Goal: Task Accomplishment & Management: Manage account settings

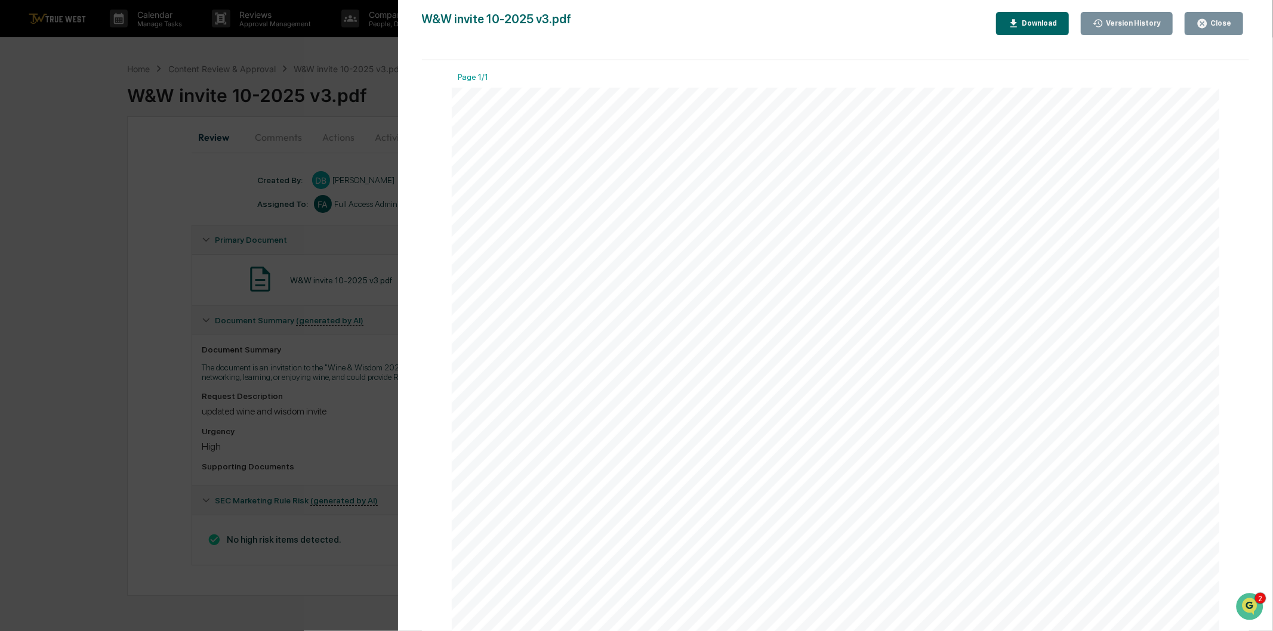
click at [1213, 26] on div "Close" at bounding box center [1219, 23] width 23 height 8
click at [1225, 22] on div "Close" at bounding box center [1219, 23] width 23 height 8
click at [349, 209] on div "Version History [DATE] 06:16 PM [PERSON_NAME] W&W invite 10-2025 v3.pdf Close V…" at bounding box center [636, 315] width 1273 height 631
click at [1207, 21] on icon "button" at bounding box center [1202, 23] width 9 height 9
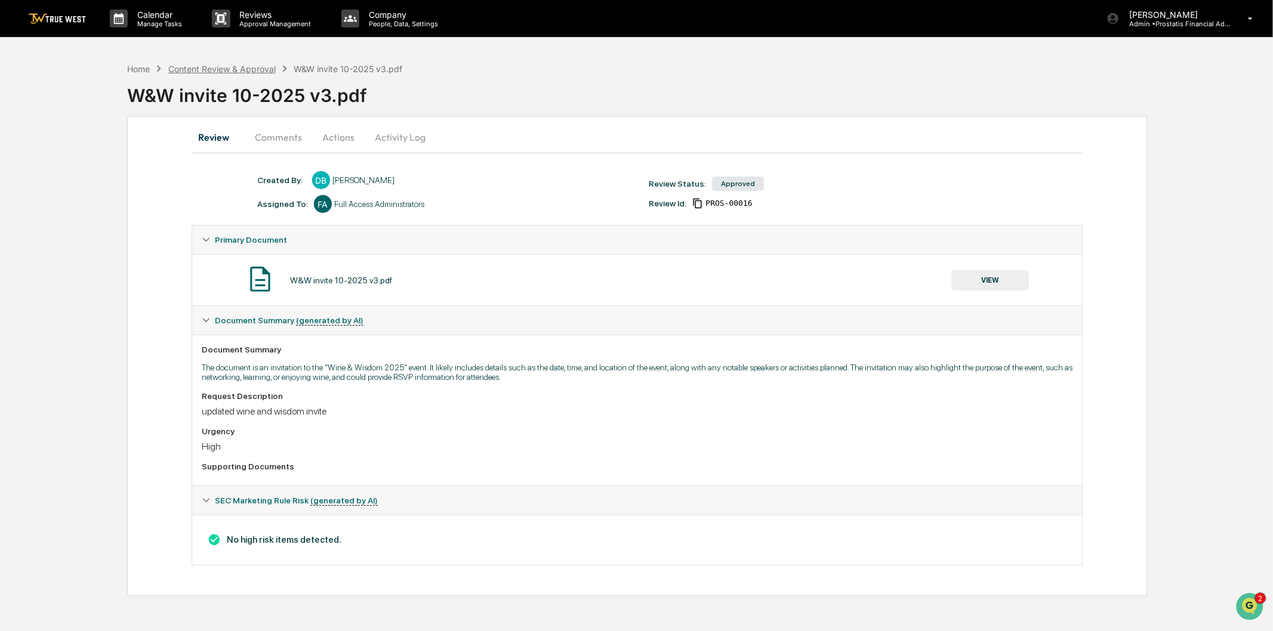
click at [200, 66] on div "Content Review & Approval" at bounding box center [221, 69] width 107 height 10
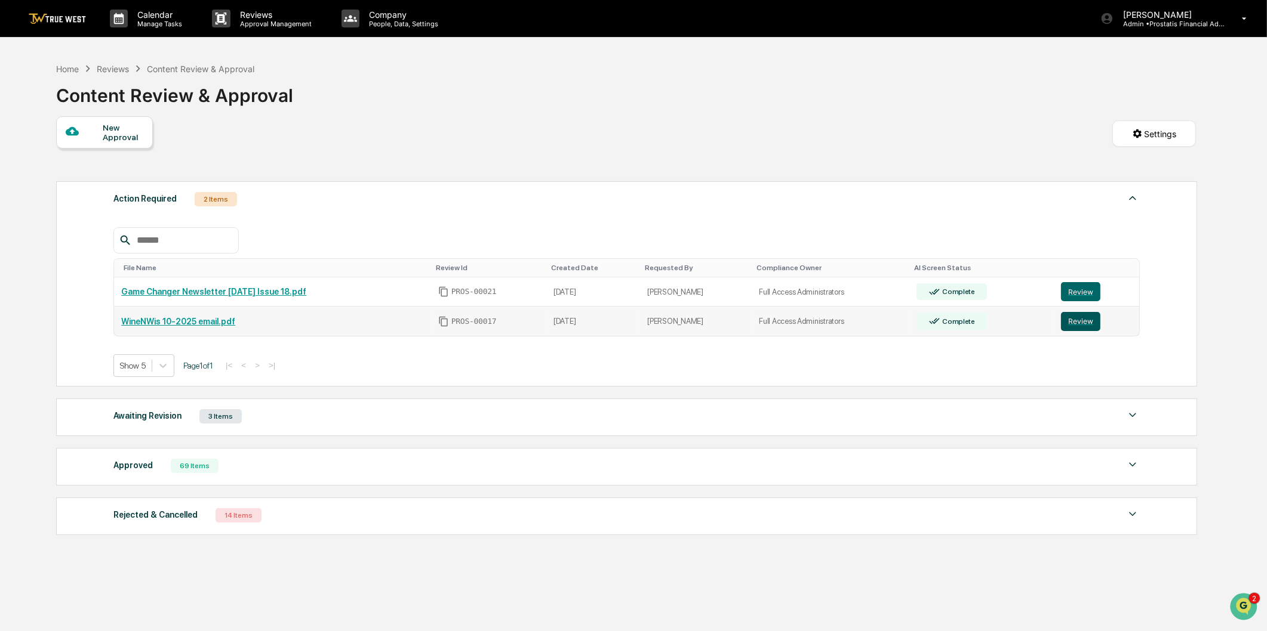
click at [1078, 324] on button "Review" at bounding box center [1080, 321] width 39 height 19
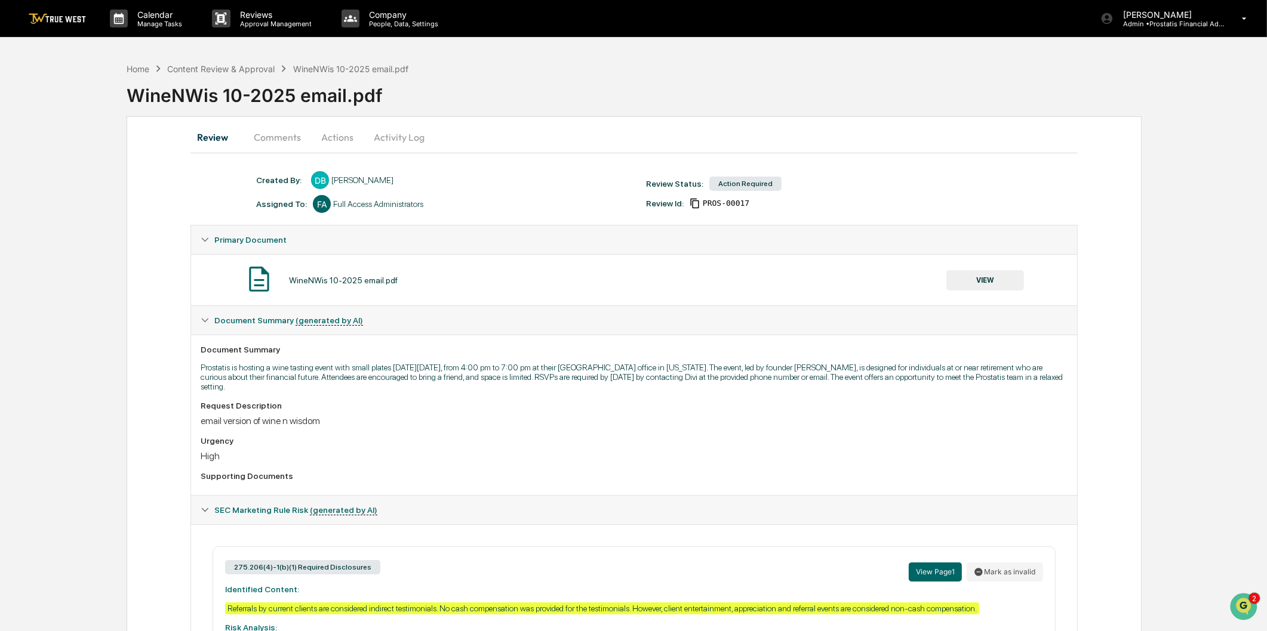
click at [336, 138] on button "Actions" at bounding box center [337, 137] width 54 height 29
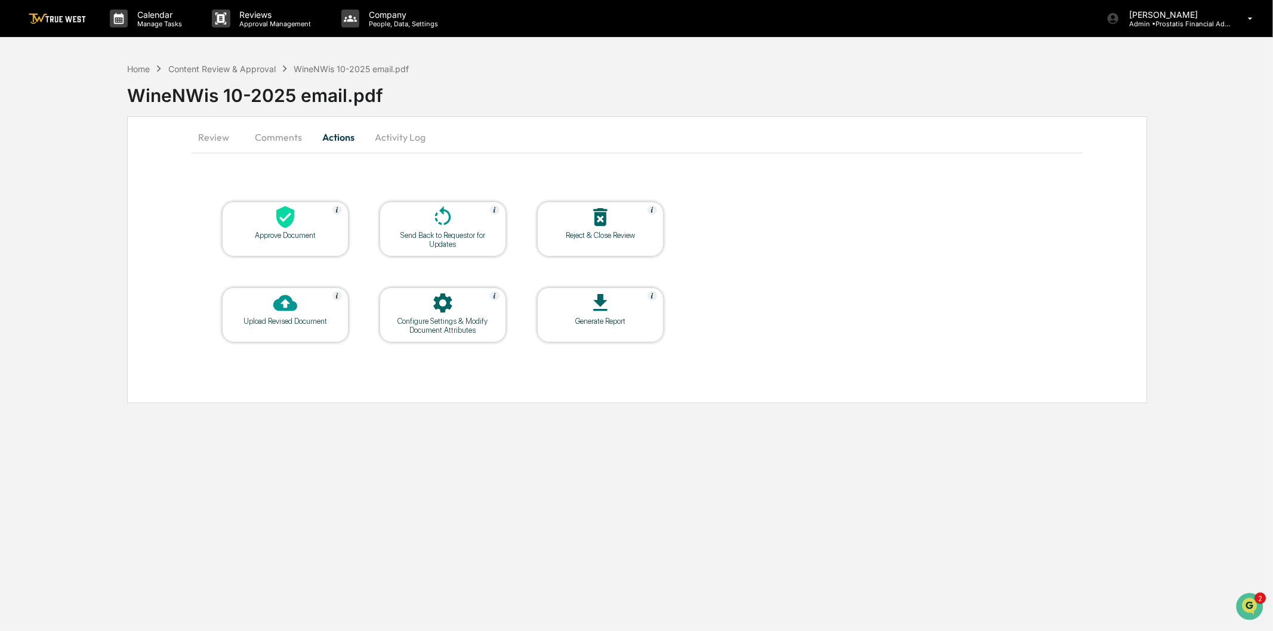
click at [434, 220] on icon at bounding box center [443, 217] width 24 height 24
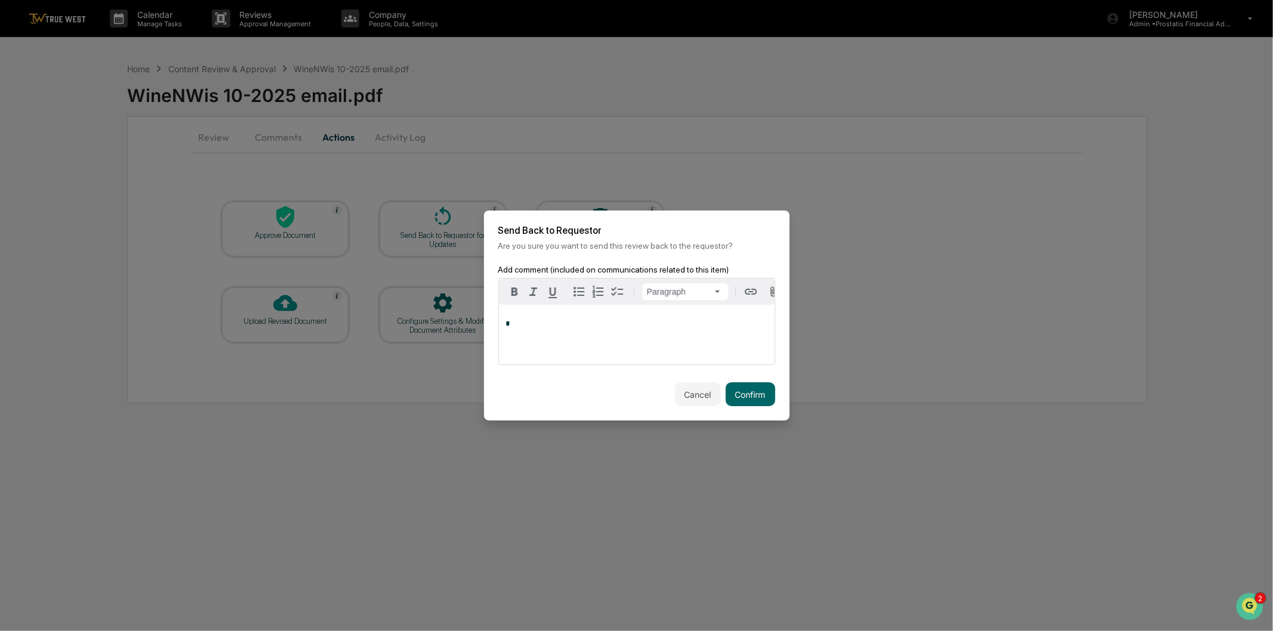
click at [564, 328] on p "*" at bounding box center [636, 324] width 261 height 8
click at [692, 396] on button "Cancel" at bounding box center [698, 395] width 46 height 24
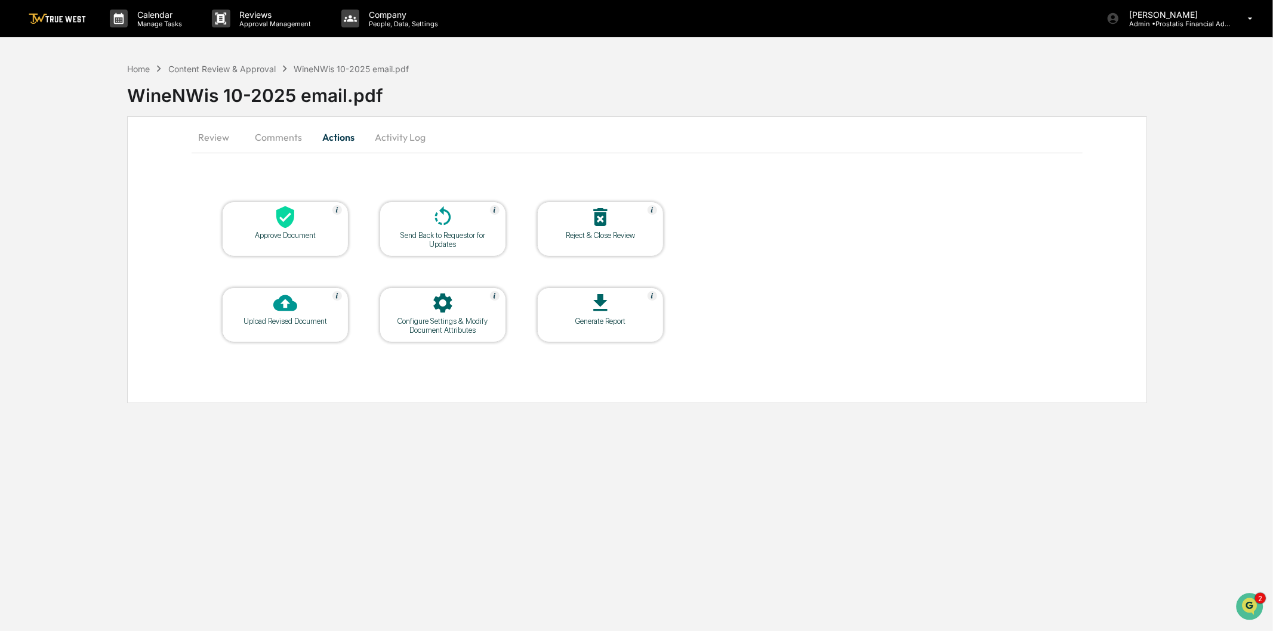
click at [223, 133] on button "Review" at bounding box center [219, 137] width 54 height 29
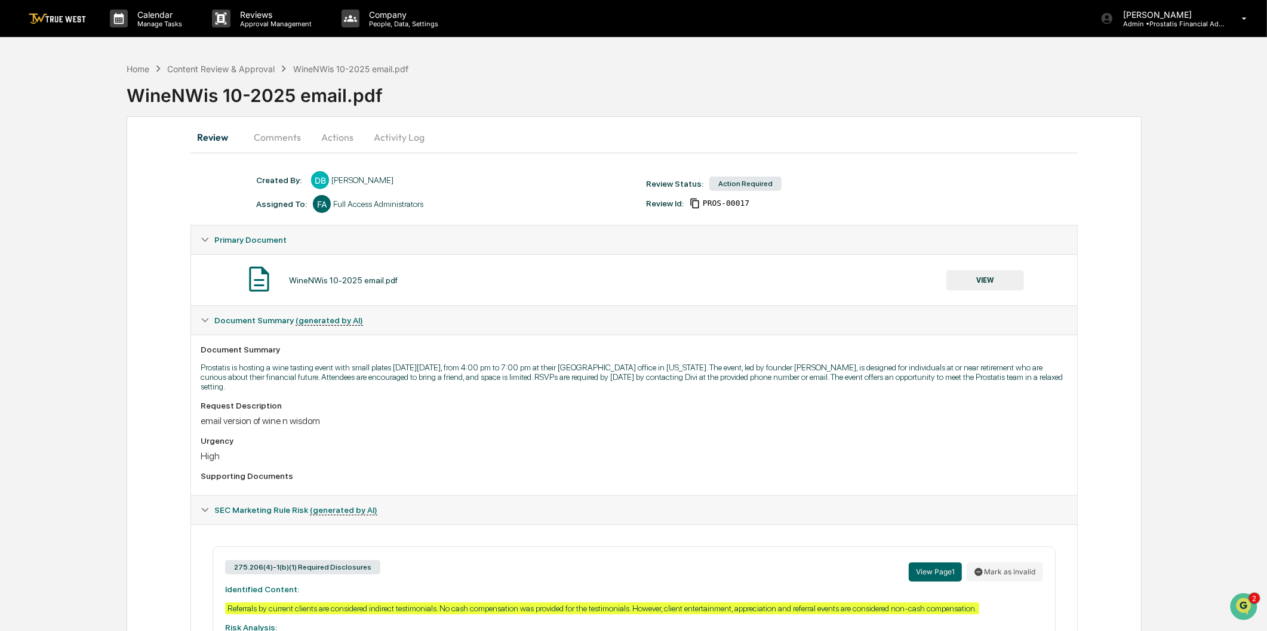
click at [998, 278] on button "VIEW" at bounding box center [985, 280] width 78 height 20
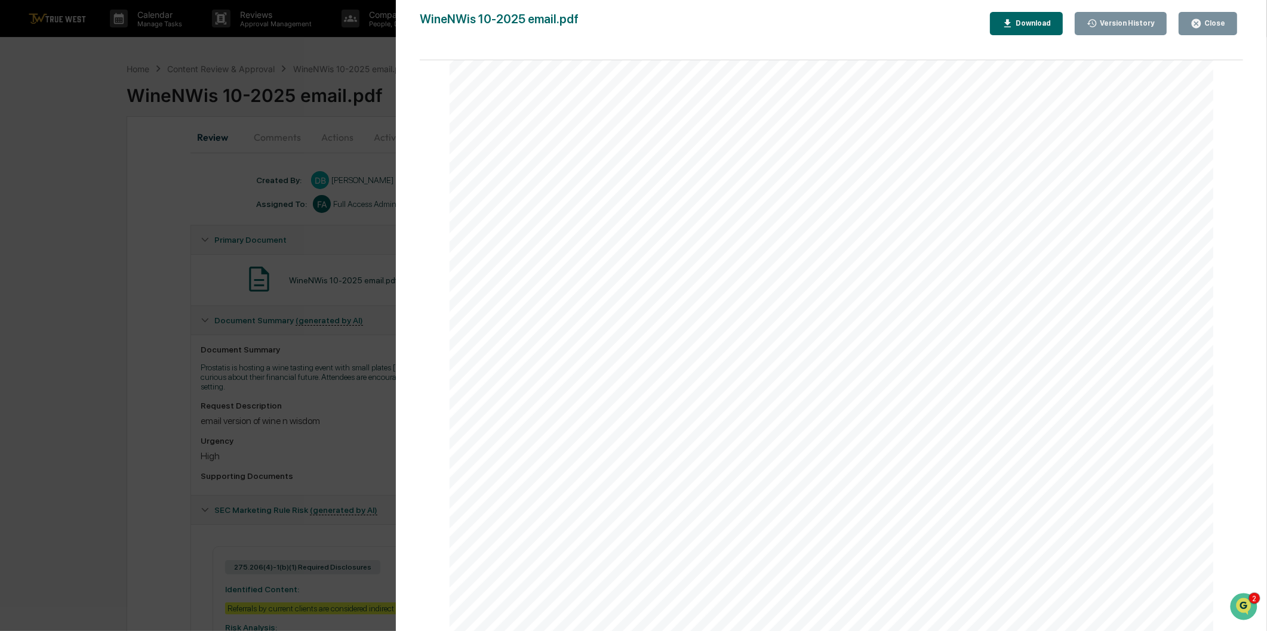
scroll to position [597, 0]
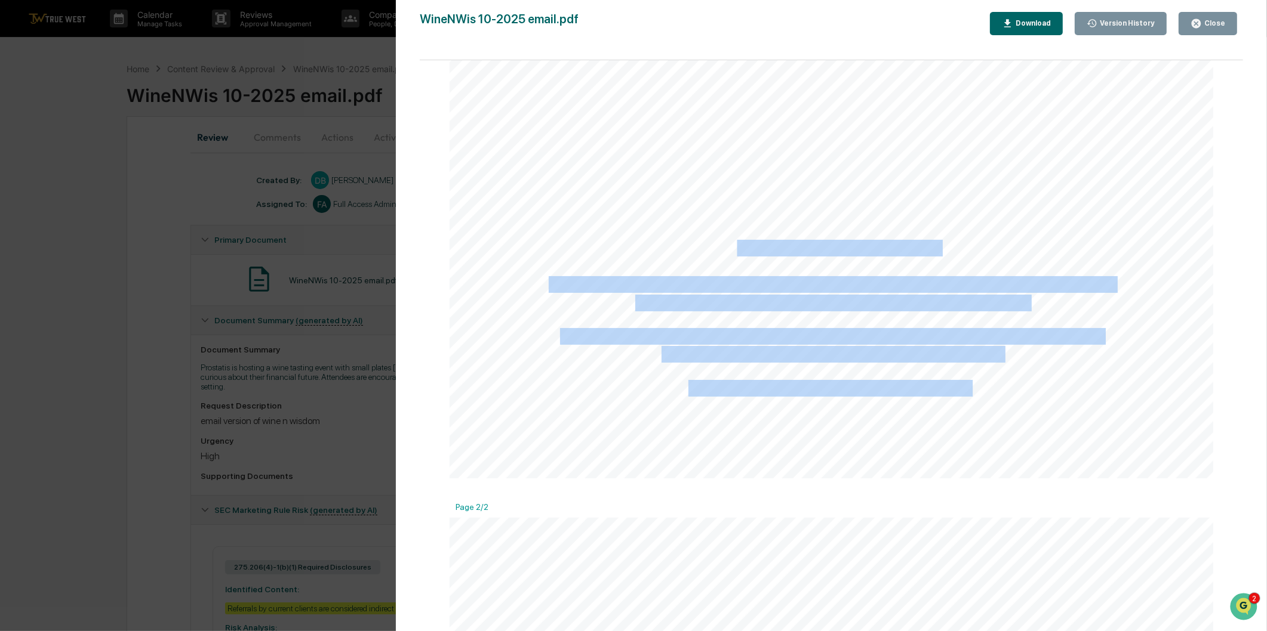
drag, startPoint x: 938, startPoint y: 242, endPoint x: 735, endPoint y: 248, distance: 203.0
click at [738, 247] on span "What is a Bring-A-Friend Event?" at bounding box center [831, 249] width 216 height 16
drag, startPoint x: 720, startPoint y: 244, endPoint x: 903, endPoint y: 235, distance: 183.5
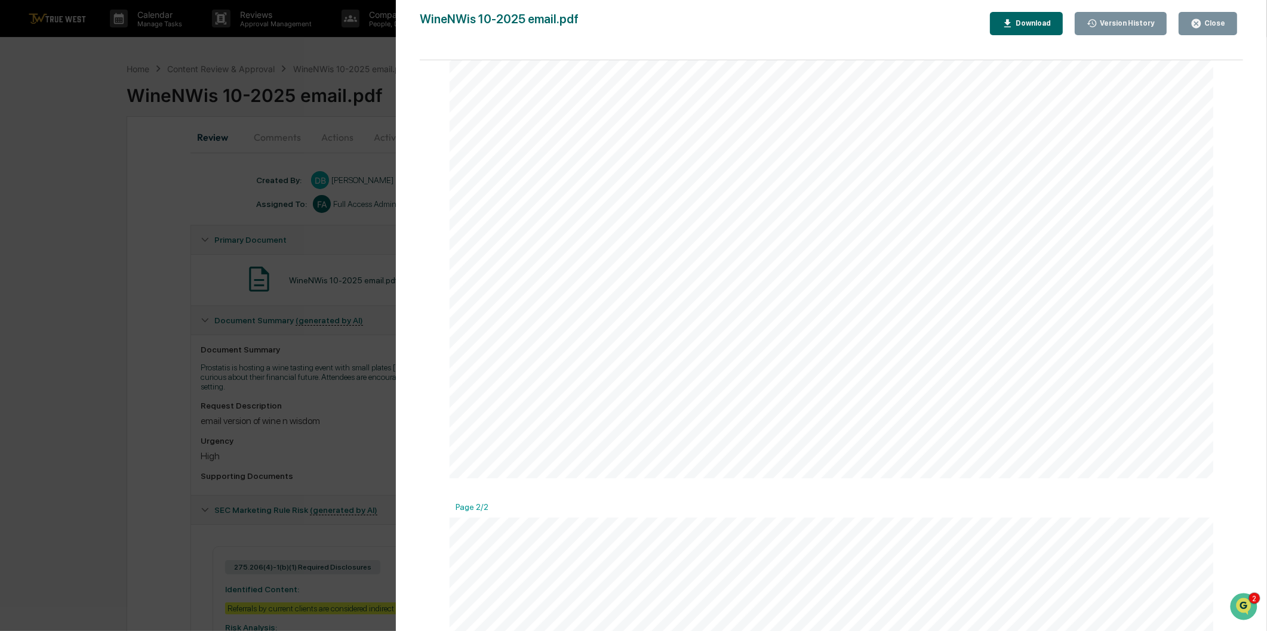
click at [1195, 24] on icon "button" at bounding box center [1195, 23] width 9 height 9
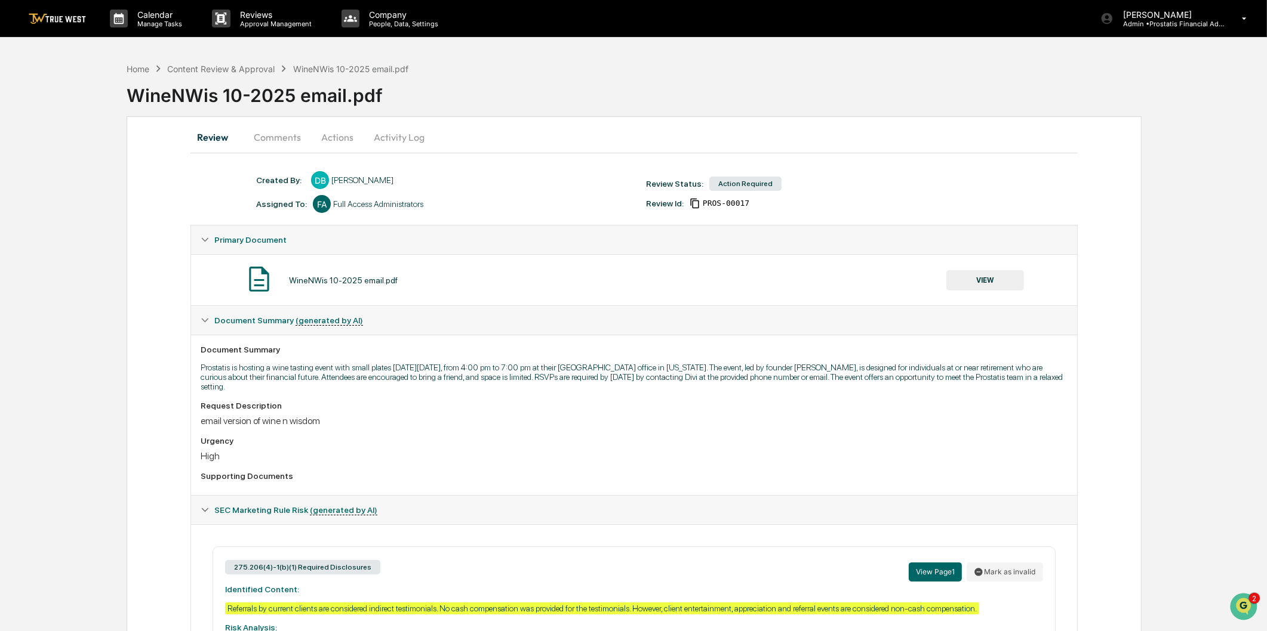
click at [341, 133] on button "Actions" at bounding box center [337, 137] width 54 height 29
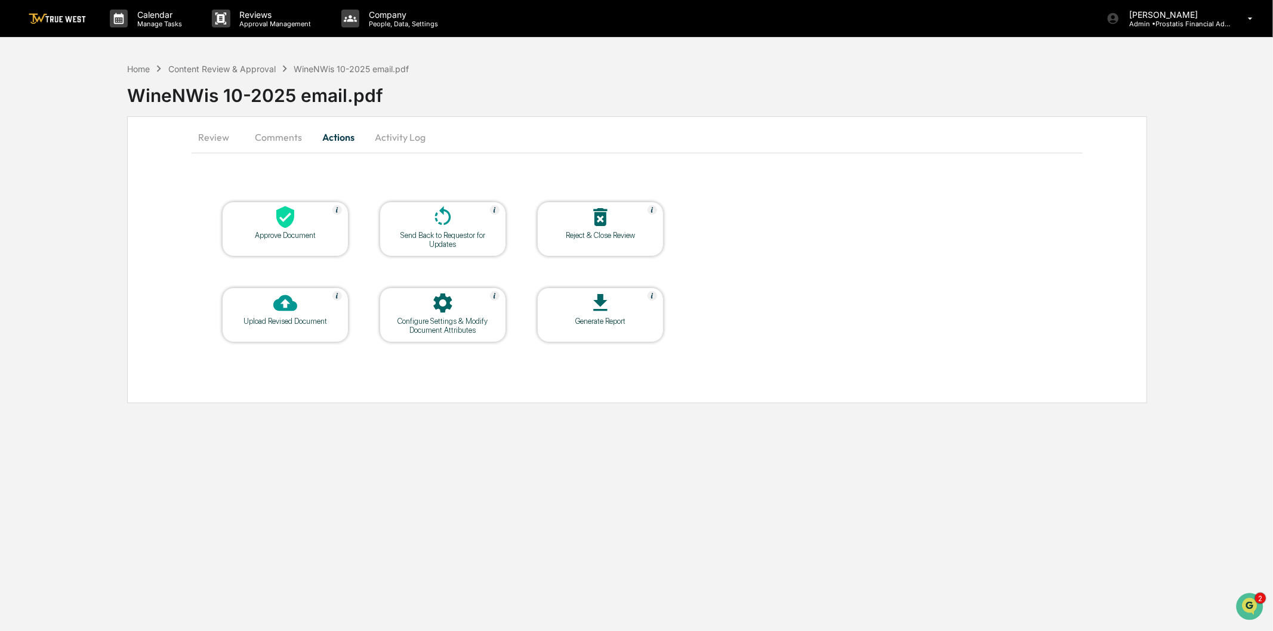
click at [458, 223] on div at bounding box center [442, 218] width 119 height 26
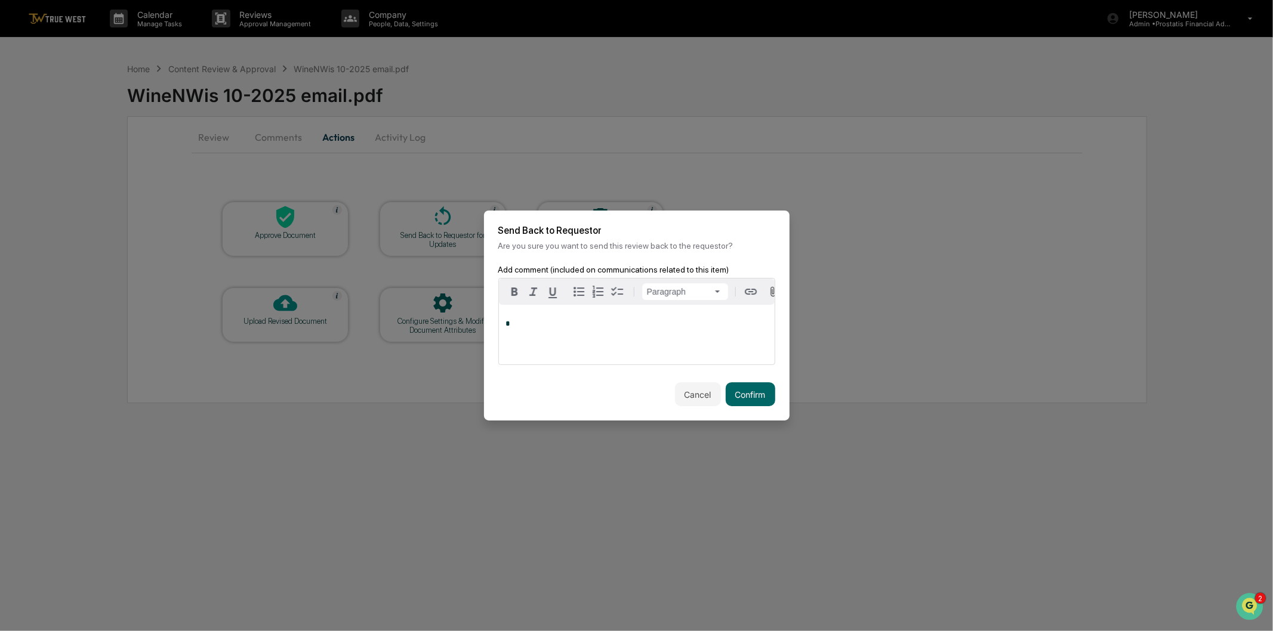
click at [643, 338] on div "*" at bounding box center [637, 335] width 276 height 60
click at [749, 394] on button "Confirm" at bounding box center [751, 395] width 50 height 24
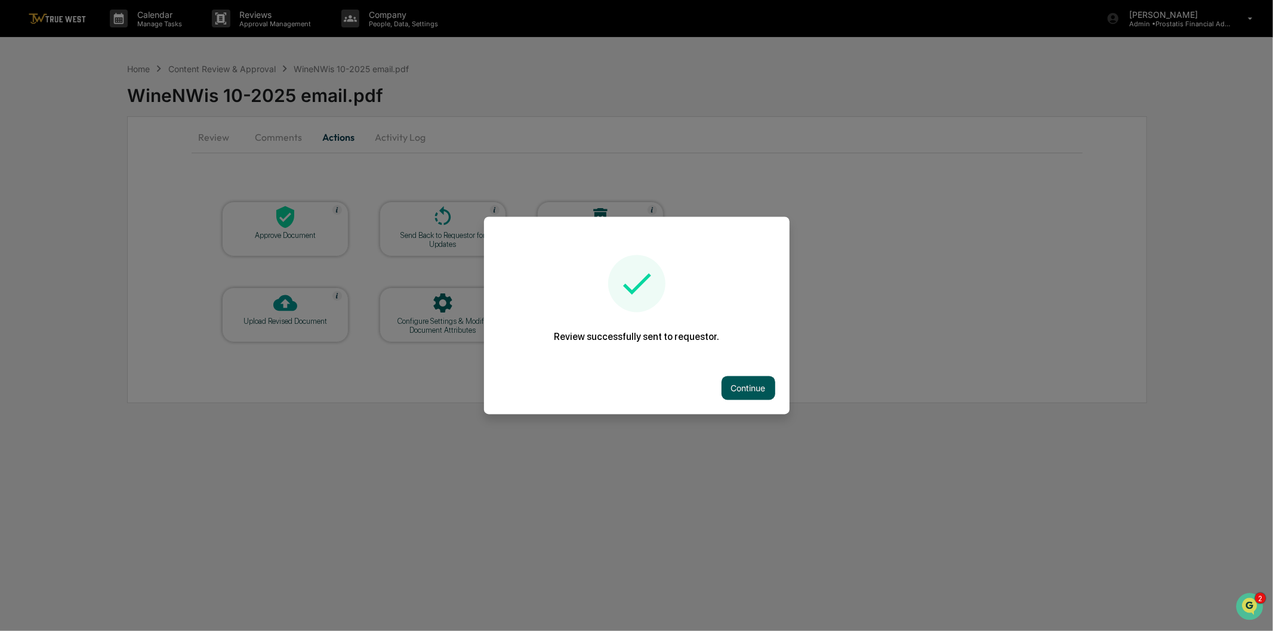
click at [749, 381] on button "Continue" at bounding box center [749, 389] width 54 height 24
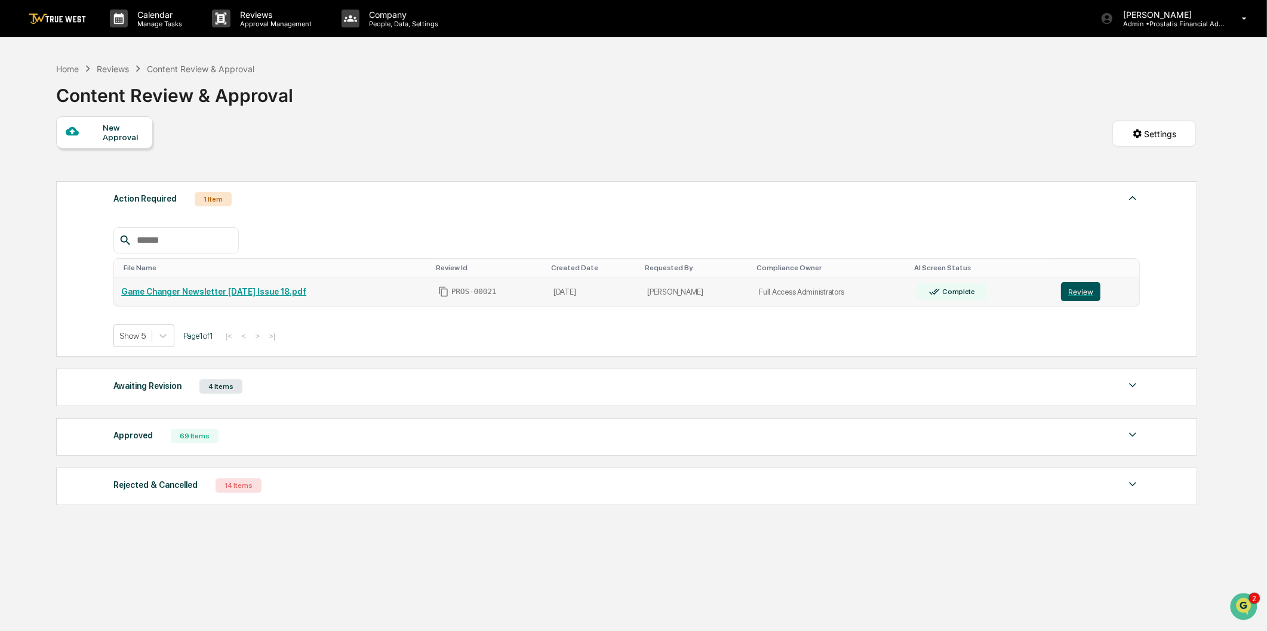
click at [1086, 295] on button "Review" at bounding box center [1080, 291] width 39 height 19
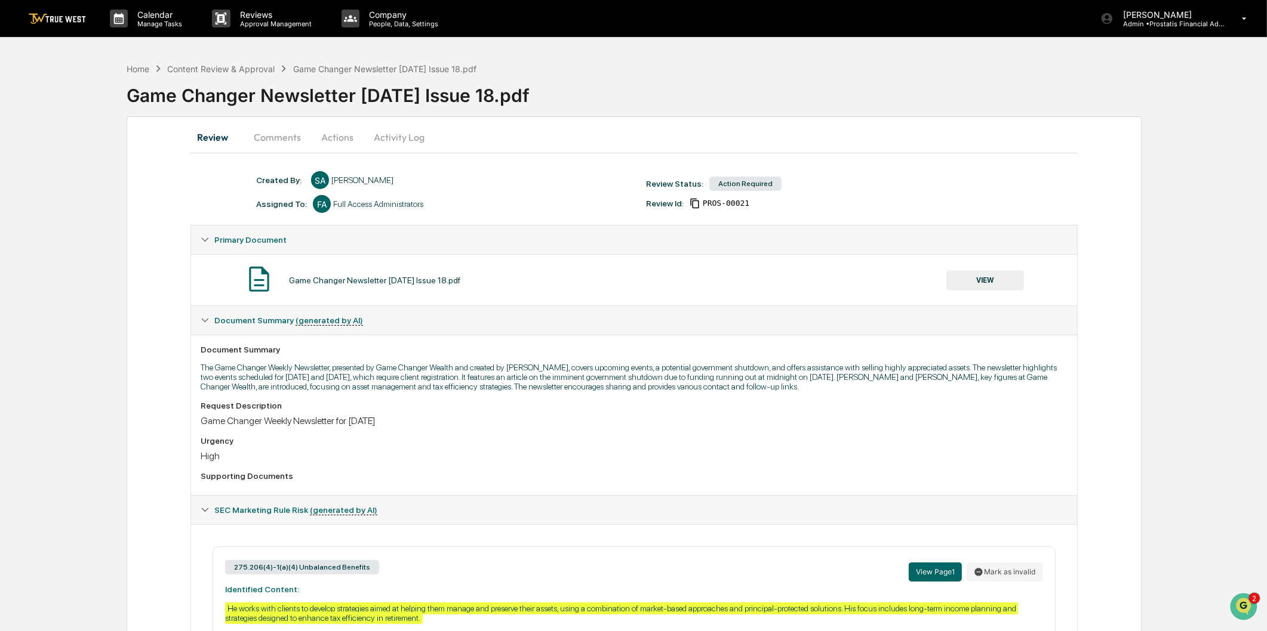
scroll to position [131, 0]
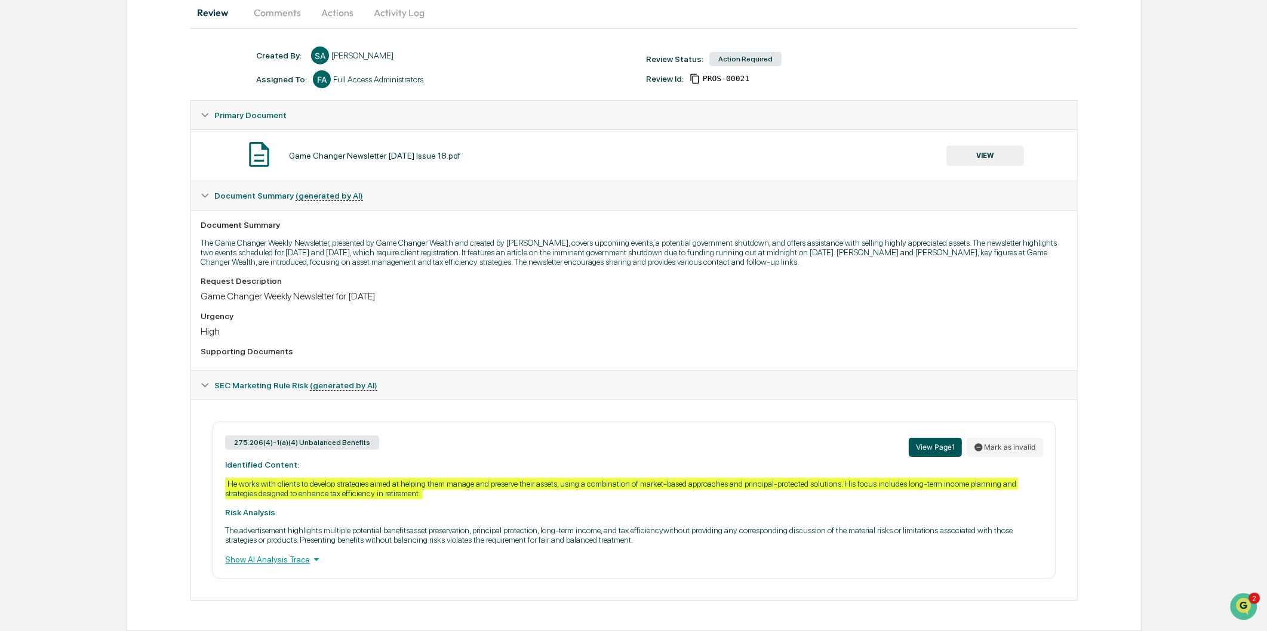
click at [928, 445] on button "View Page 1" at bounding box center [934, 447] width 53 height 19
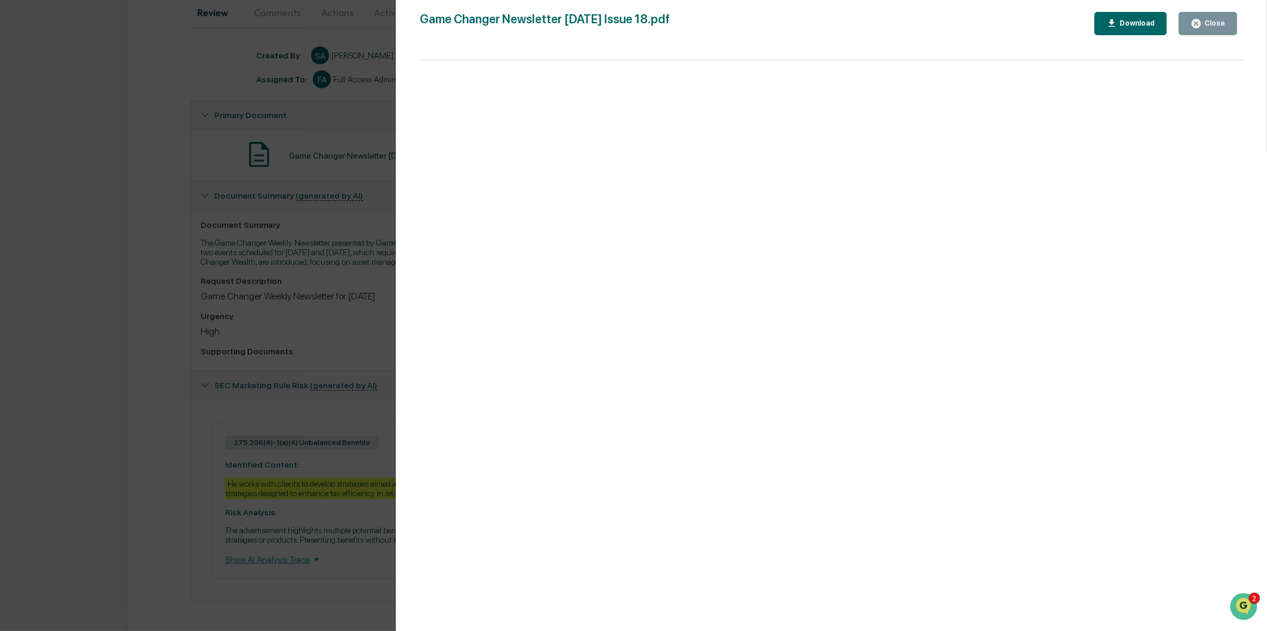
click at [383, 279] on div "Version History 09/24/2025, 05:05 PM Sarah Anderson Game Changer Newsletter Sep…" at bounding box center [633, 315] width 1267 height 631
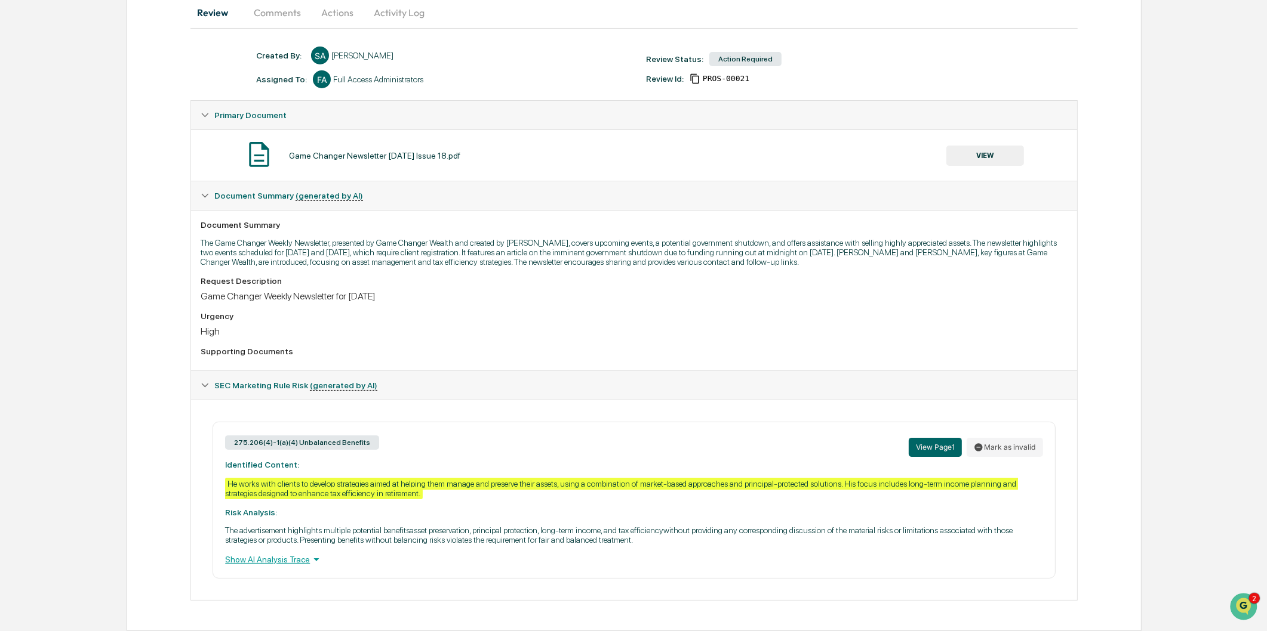
click at [295, 562] on div "Show AI Analysis Trace" at bounding box center [633, 559] width 817 height 13
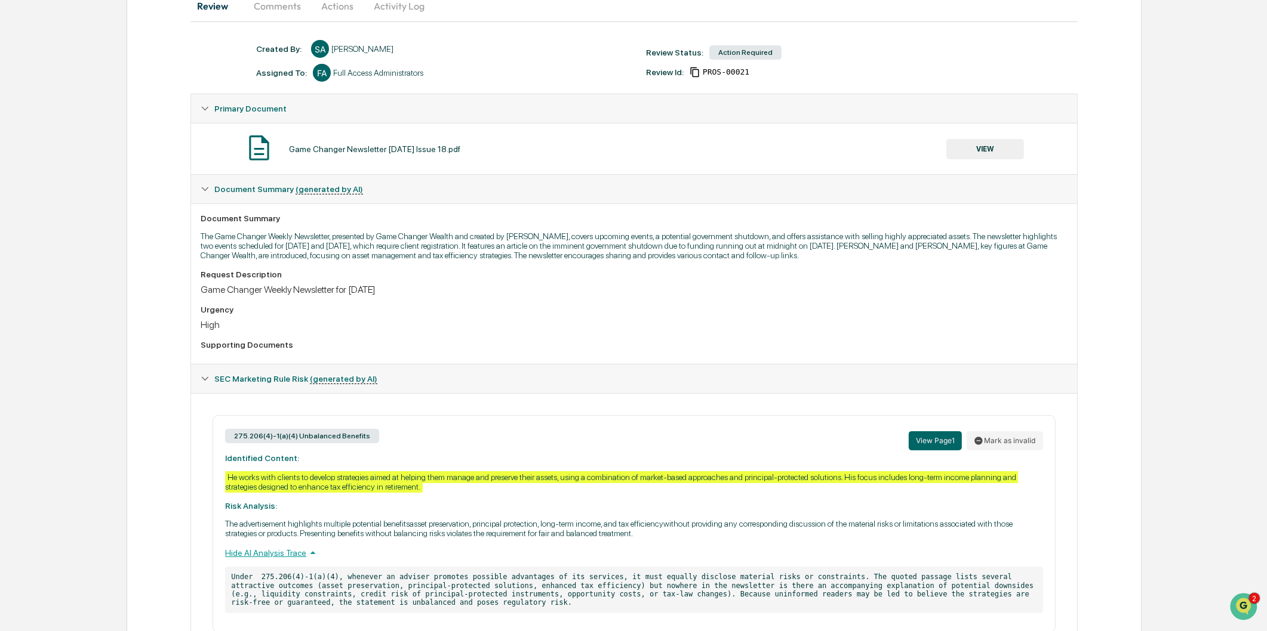
scroll to position [192, 0]
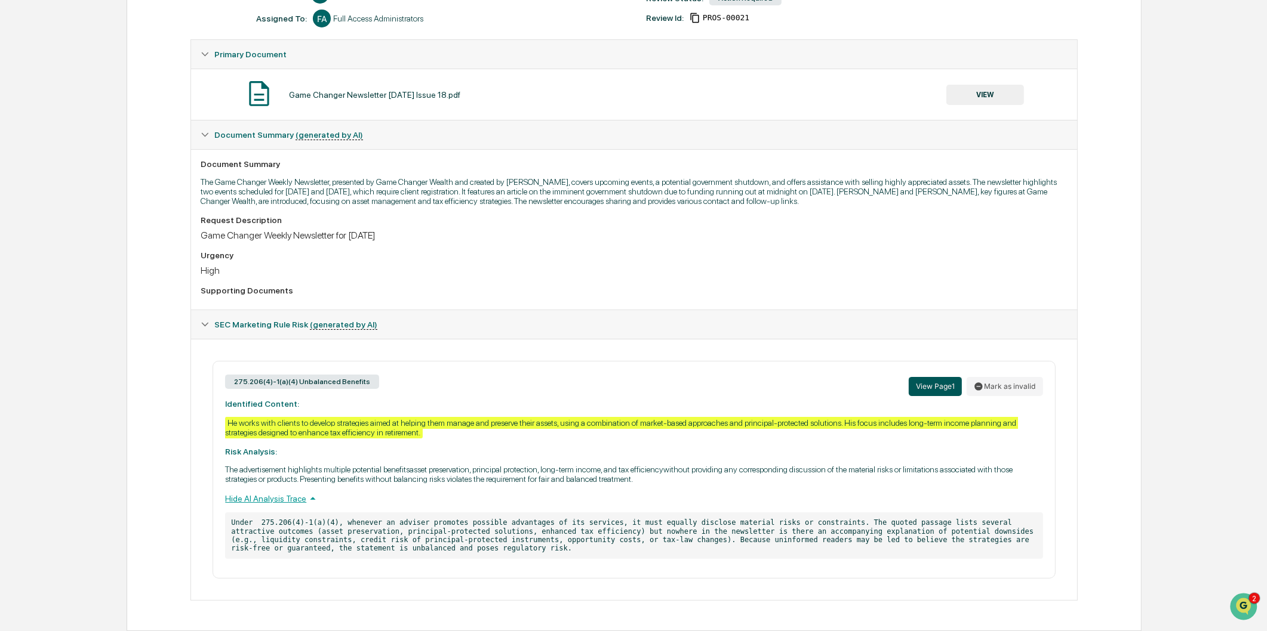
click at [939, 379] on button "View Page 1" at bounding box center [934, 386] width 53 height 19
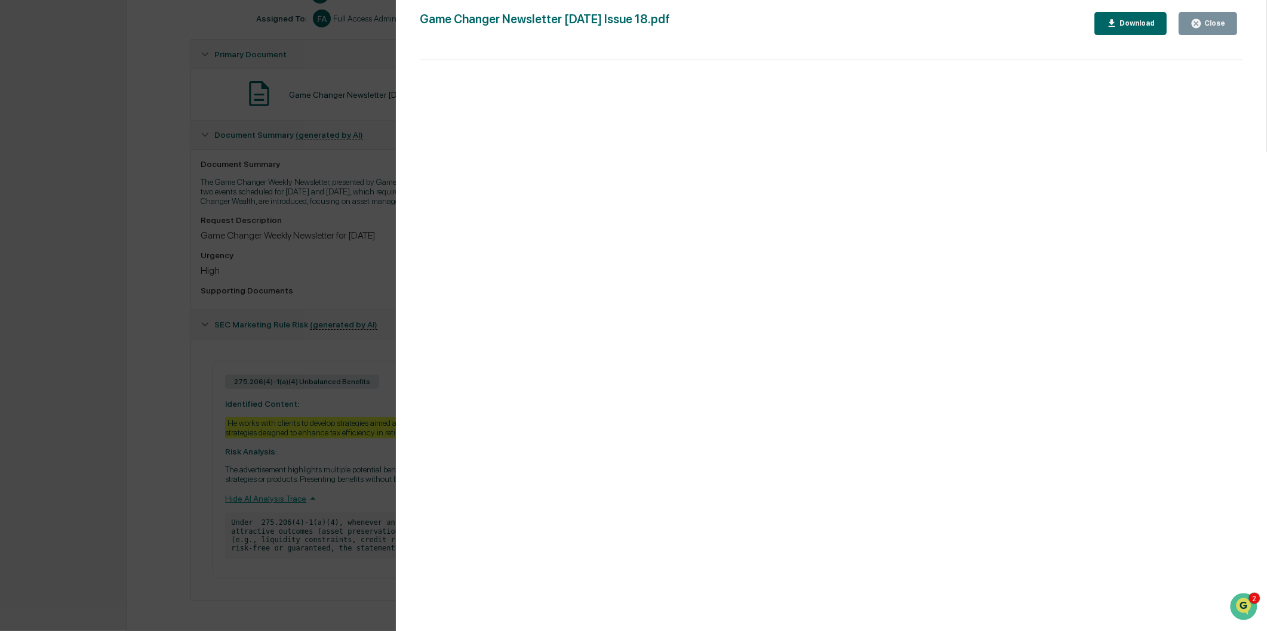
click at [1210, 26] on div "Close" at bounding box center [1212, 23] width 23 height 8
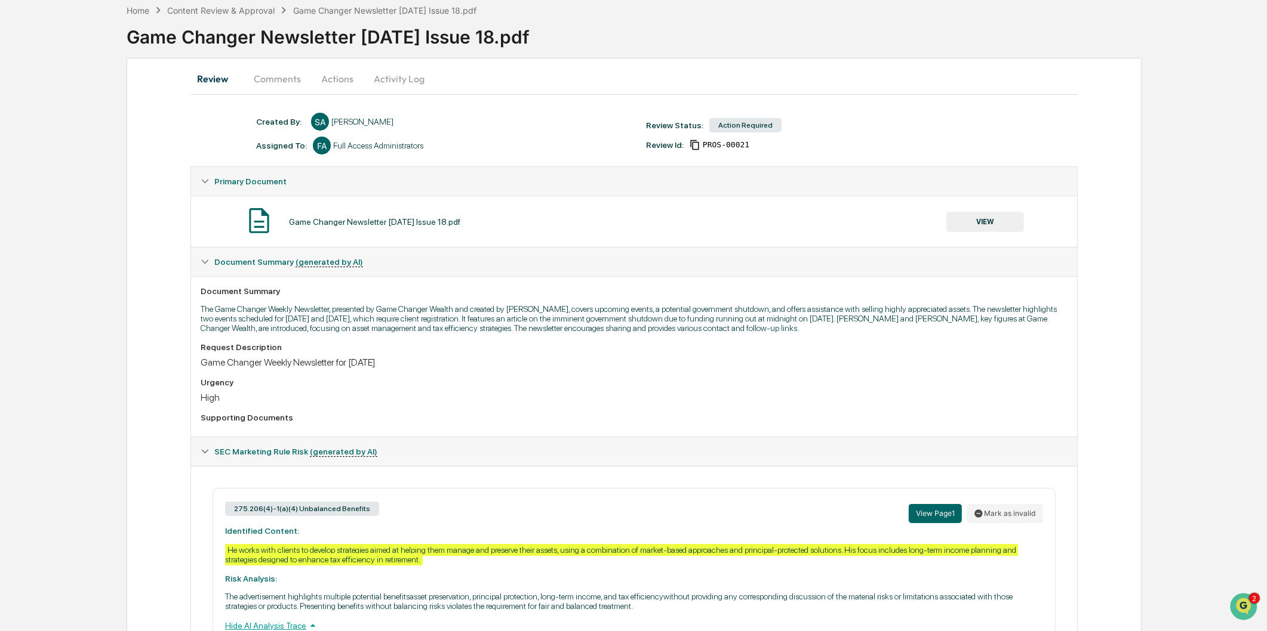
scroll to position [0, 0]
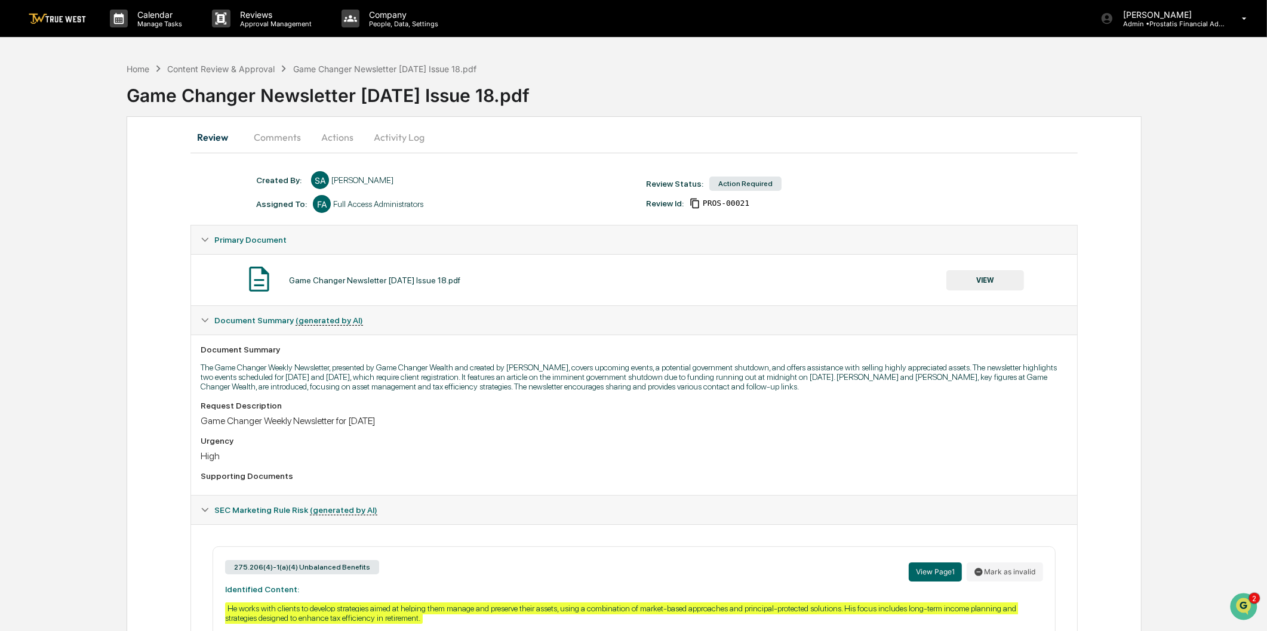
click at [328, 138] on button "Actions" at bounding box center [337, 137] width 54 height 29
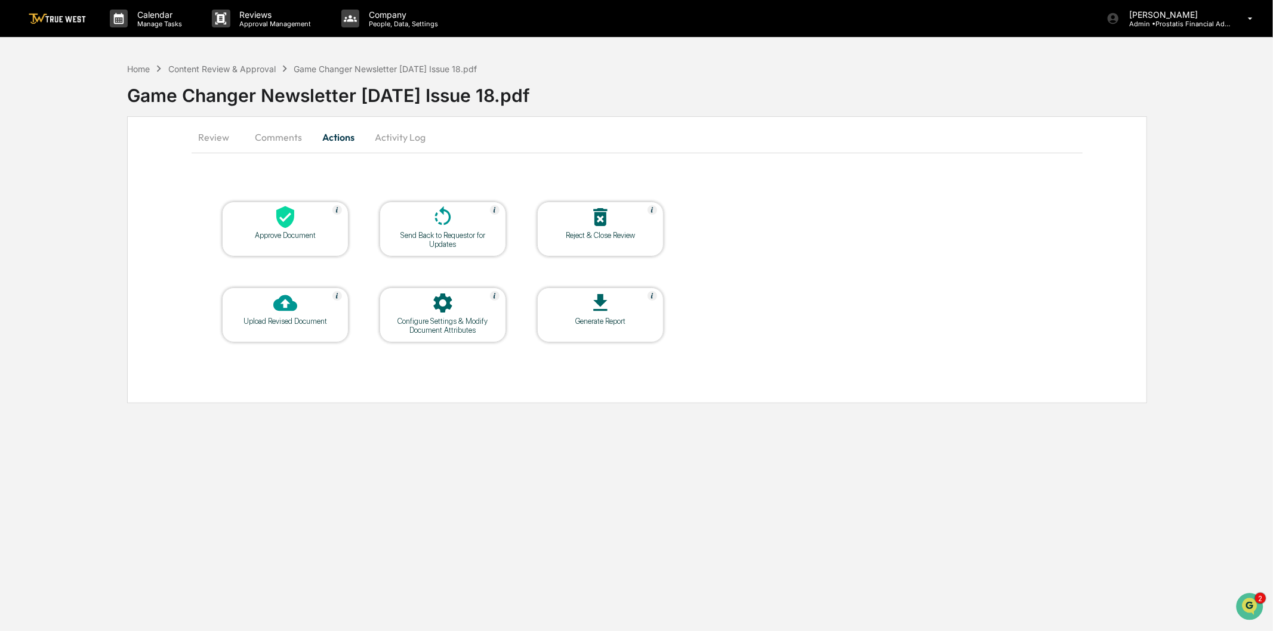
click at [428, 221] on div at bounding box center [442, 218] width 119 height 26
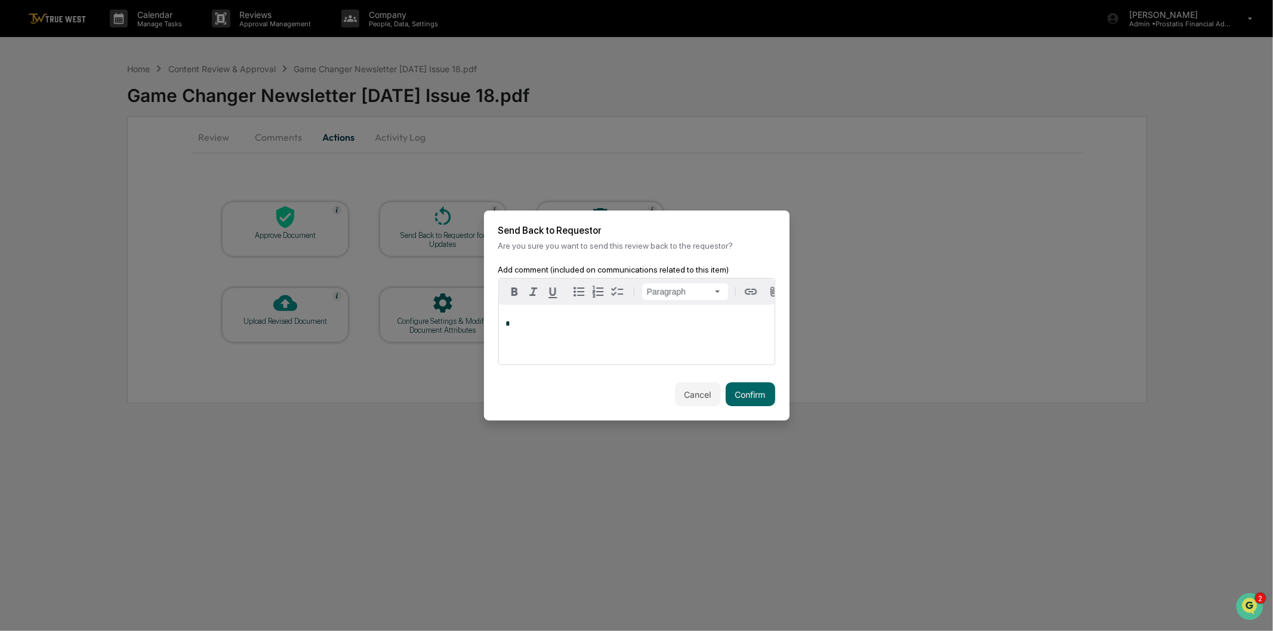
click at [557, 322] on div "*" at bounding box center [637, 335] width 276 height 60
click at [691, 402] on button "Cancel" at bounding box center [698, 395] width 46 height 24
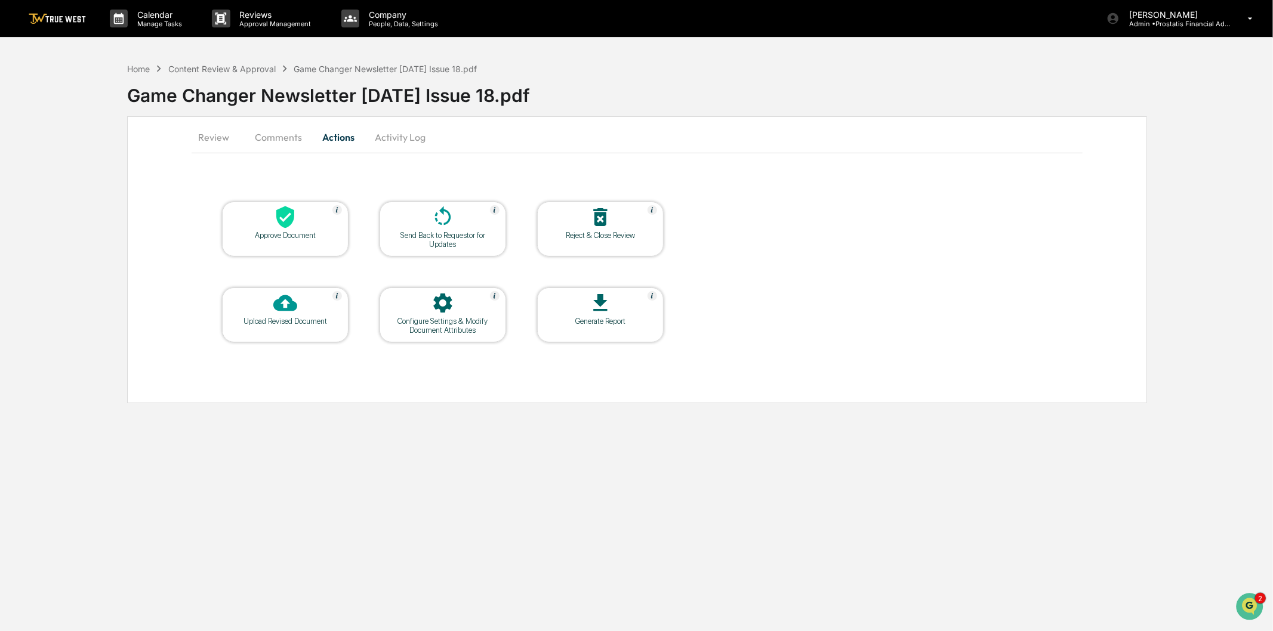
click at [207, 140] on button "Review" at bounding box center [219, 137] width 54 height 29
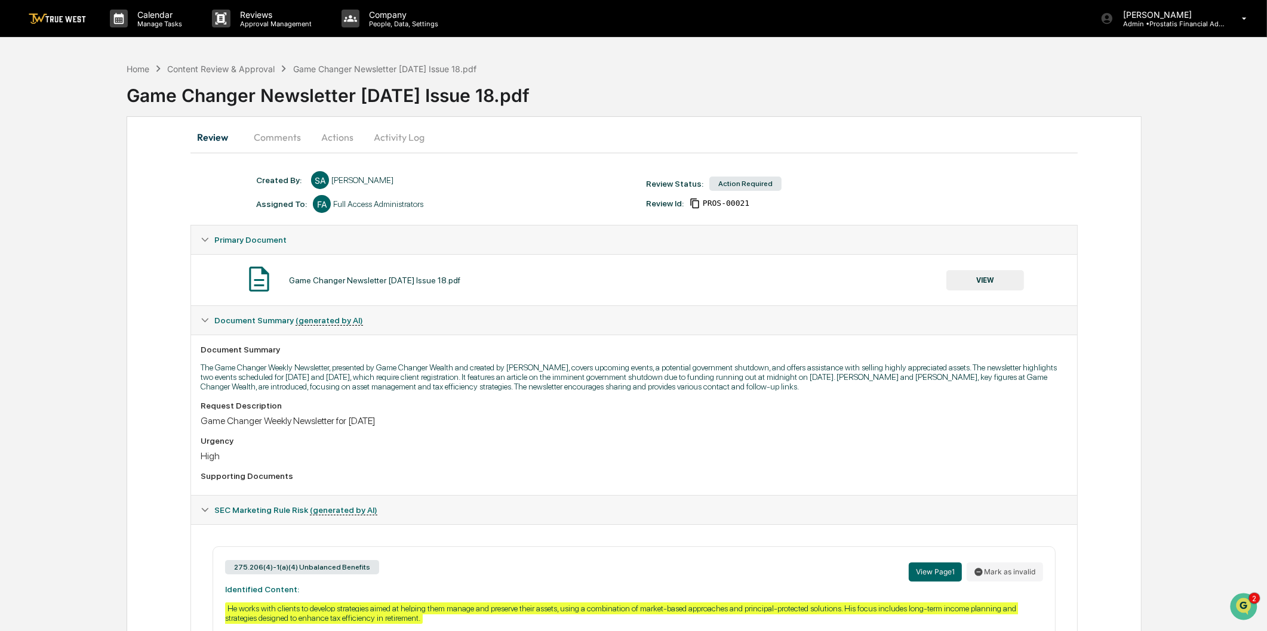
scroll to position [131, 0]
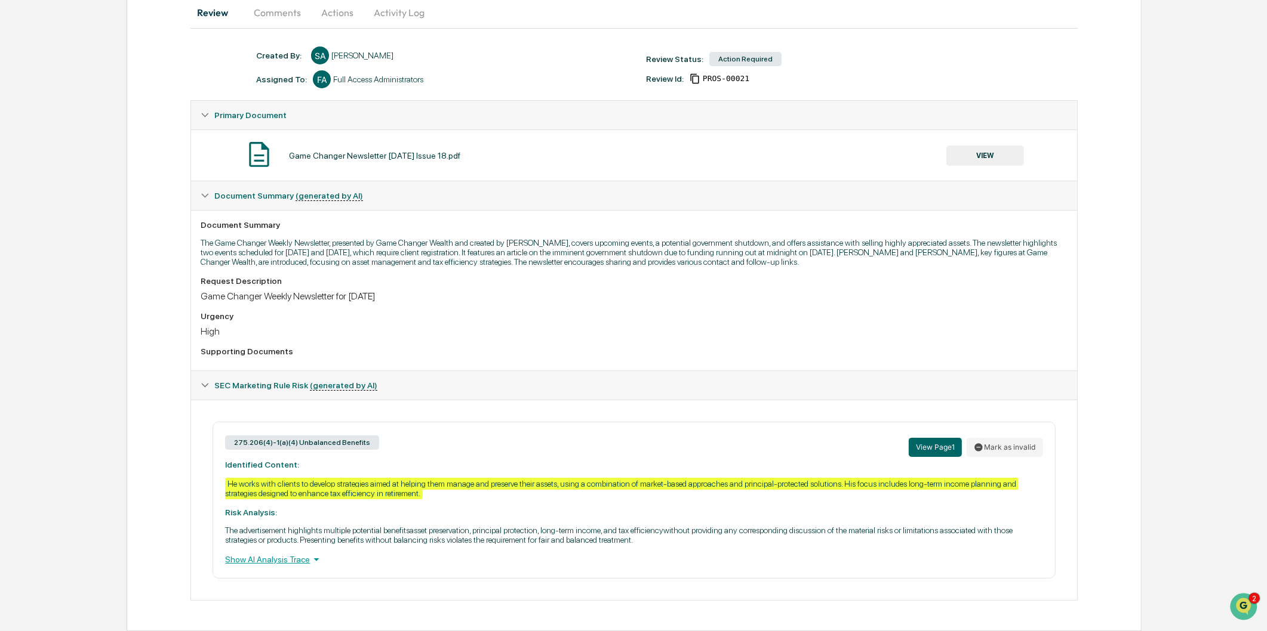
click at [967, 146] on button "VIEW" at bounding box center [985, 156] width 78 height 20
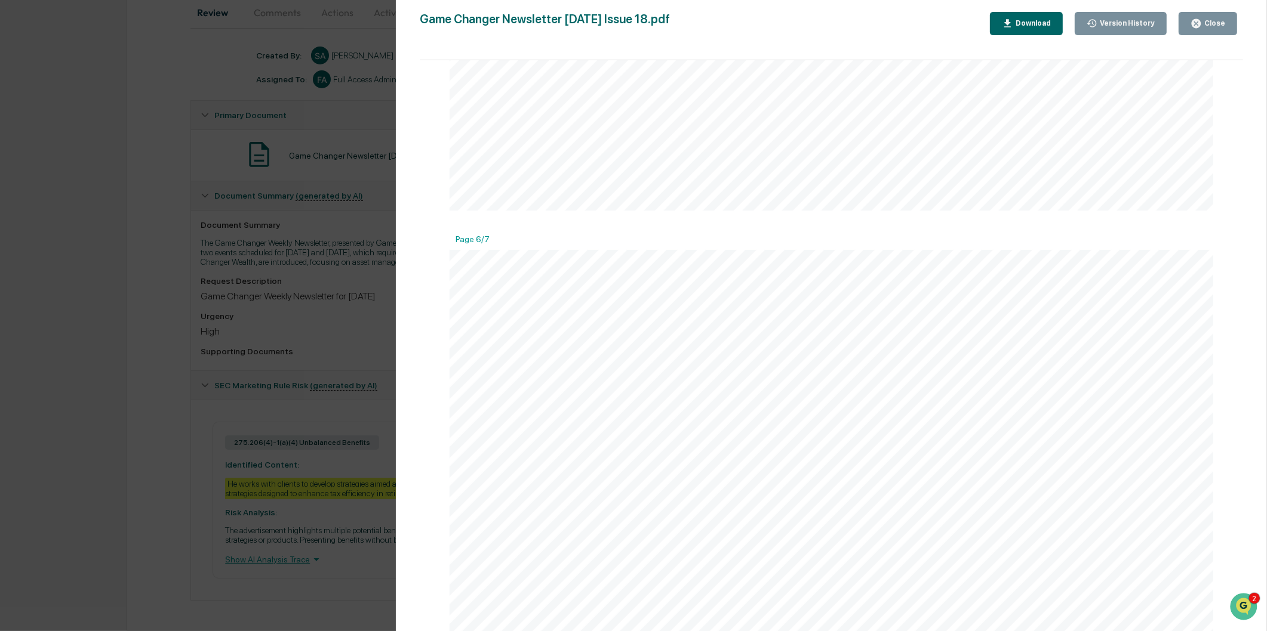
scroll to position [4775, 0]
click at [1204, 28] on div "Close" at bounding box center [1207, 23] width 35 height 11
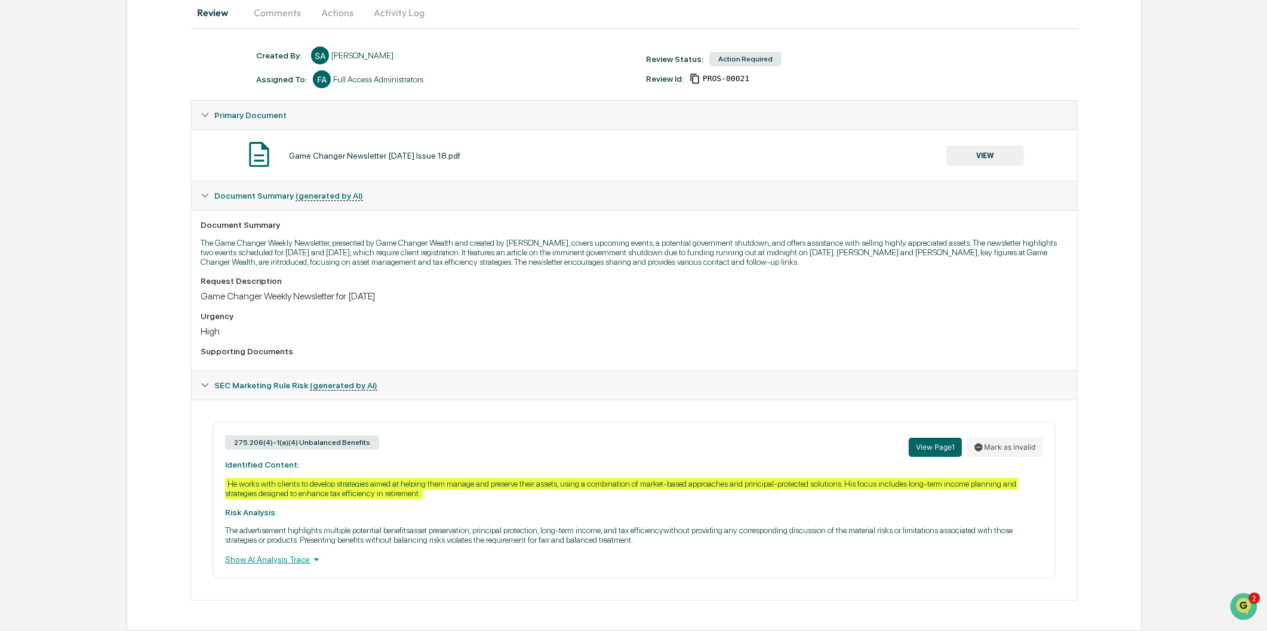
scroll to position [0, 0]
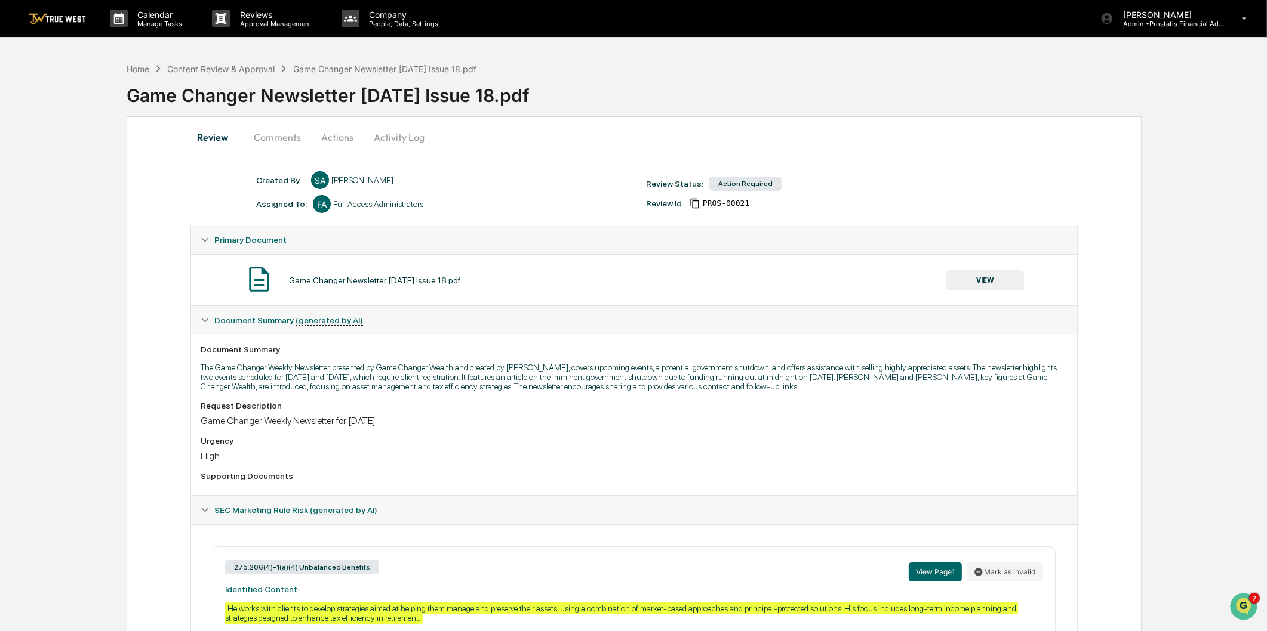
click at [337, 133] on button "Actions" at bounding box center [337, 137] width 54 height 29
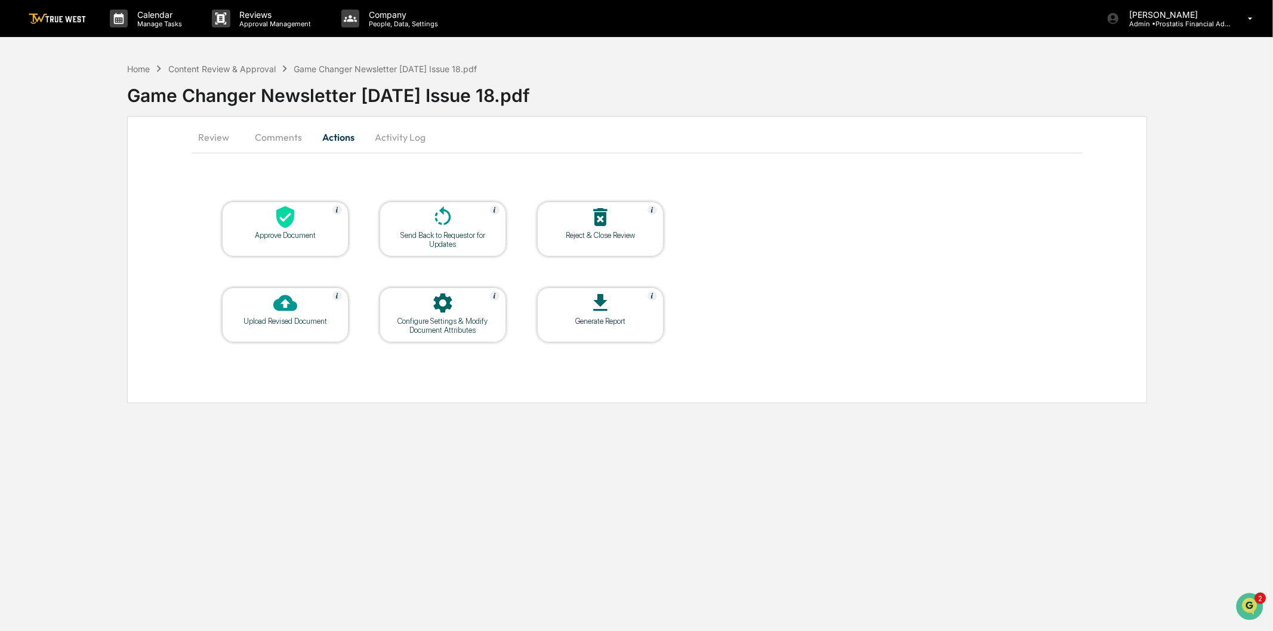
click at [426, 232] on div "Send Back to Requestor for Updates" at bounding box center [442, 240] width 107 height 18
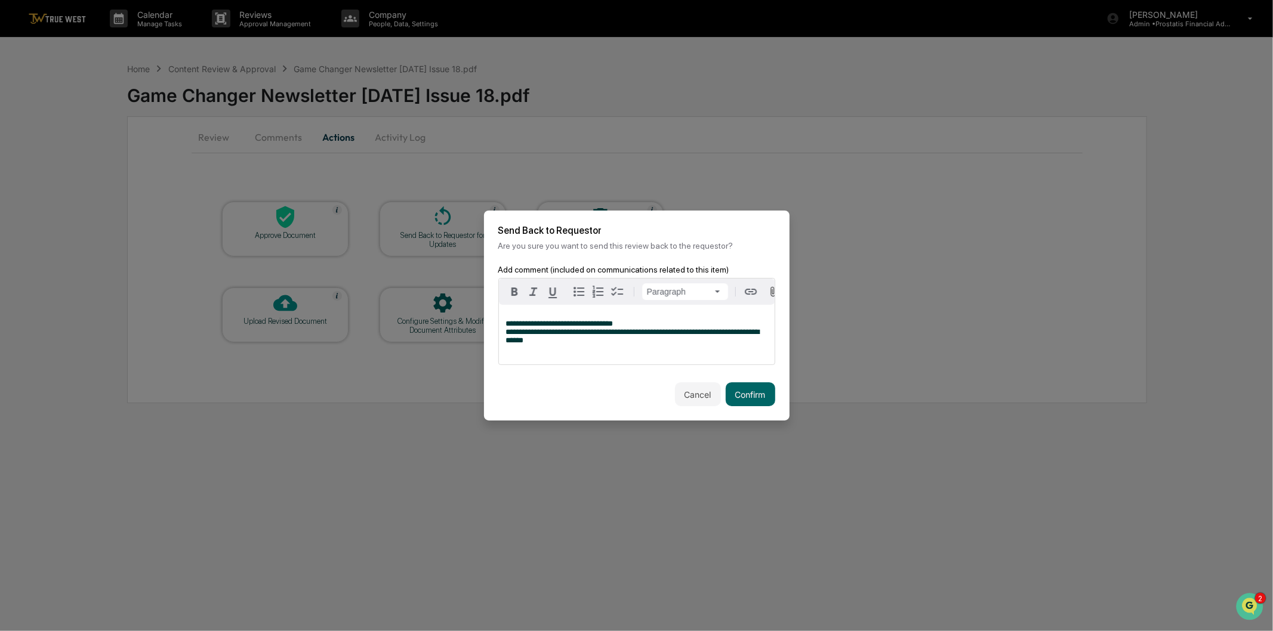
click at [695, 338] on span "**********" at bounding box center [633, 336] width 254 height 16
click at [563, 341] on span "**********" at bounding box center [633, 336] width 254 height 16
click at [594, 345] on p "**********" at bounding box center [636, 332] width 261 height 25
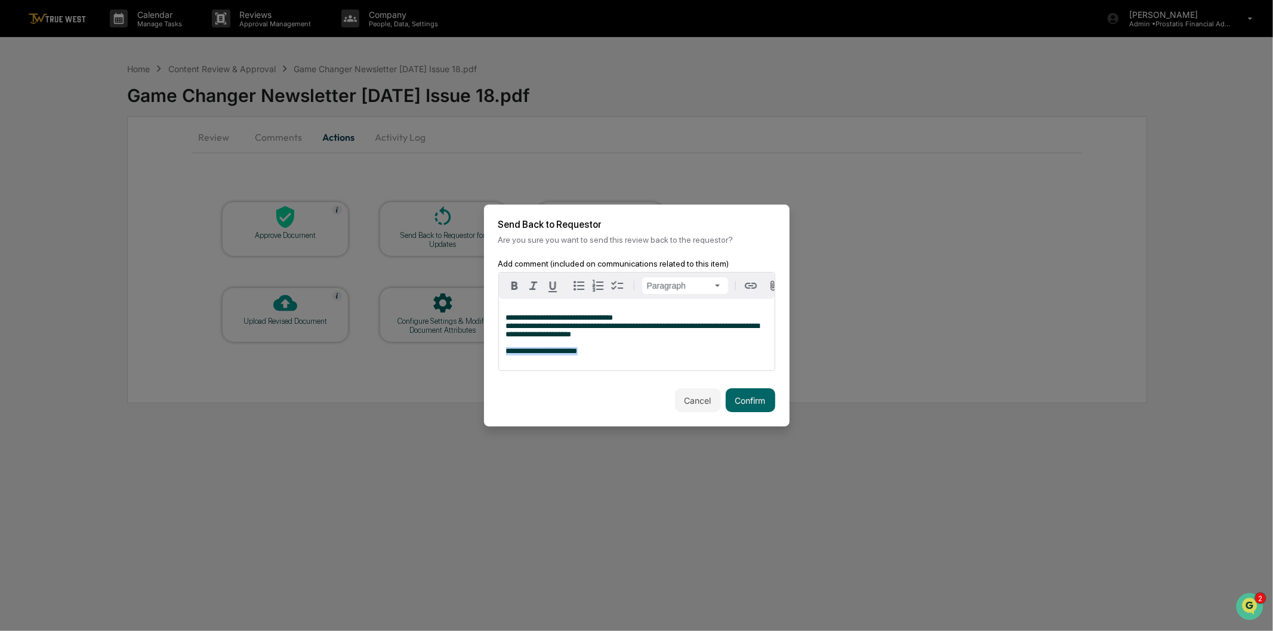
drag, startPoint x: 599, startPoint y: 356, endPoint x: 486, endPoint y: 363, distance: 113.0
click at [486, 363] on div "**********" at bounding box center [637, 324] width 306 height 130
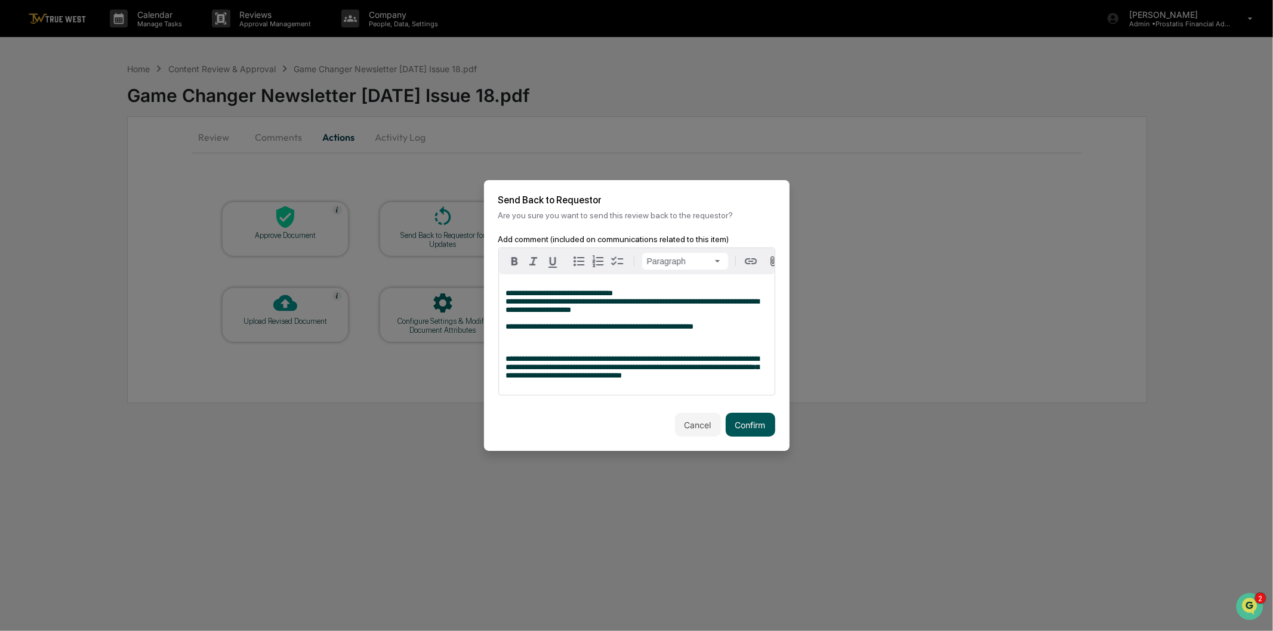
click at [754, 432] on button "Confirm" at bounding box center [751, 425] width 50 height 24
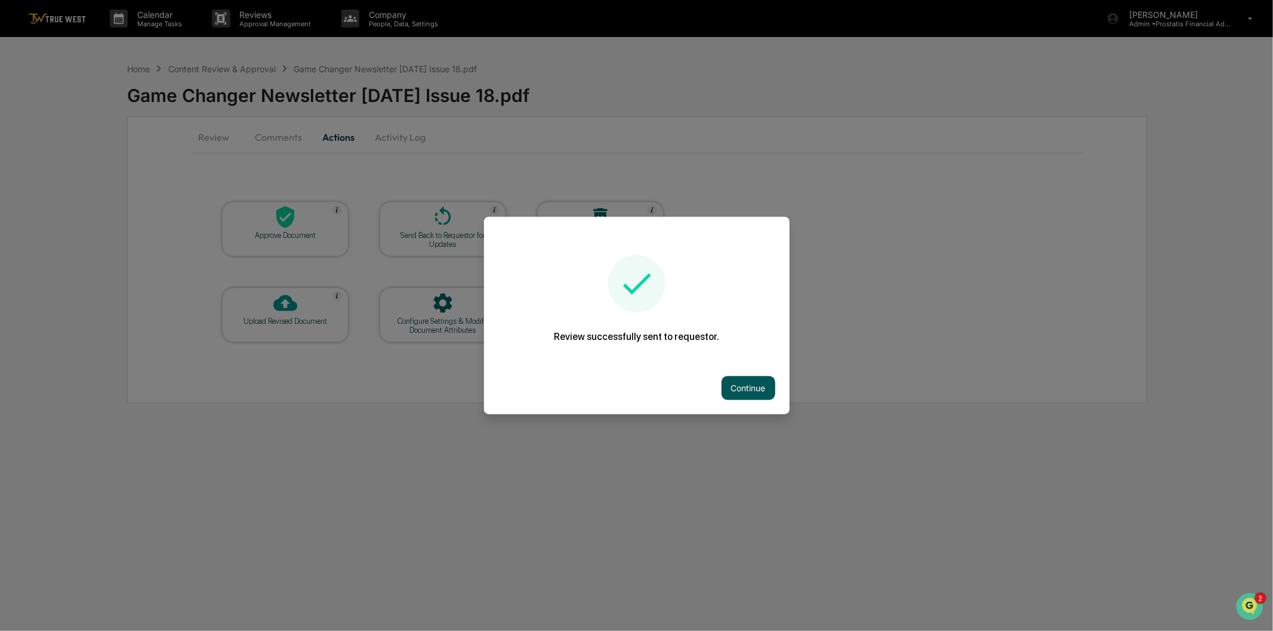
click at [738, 389] on button "Continue" at bounding box center [749, 389] width 54 height 24
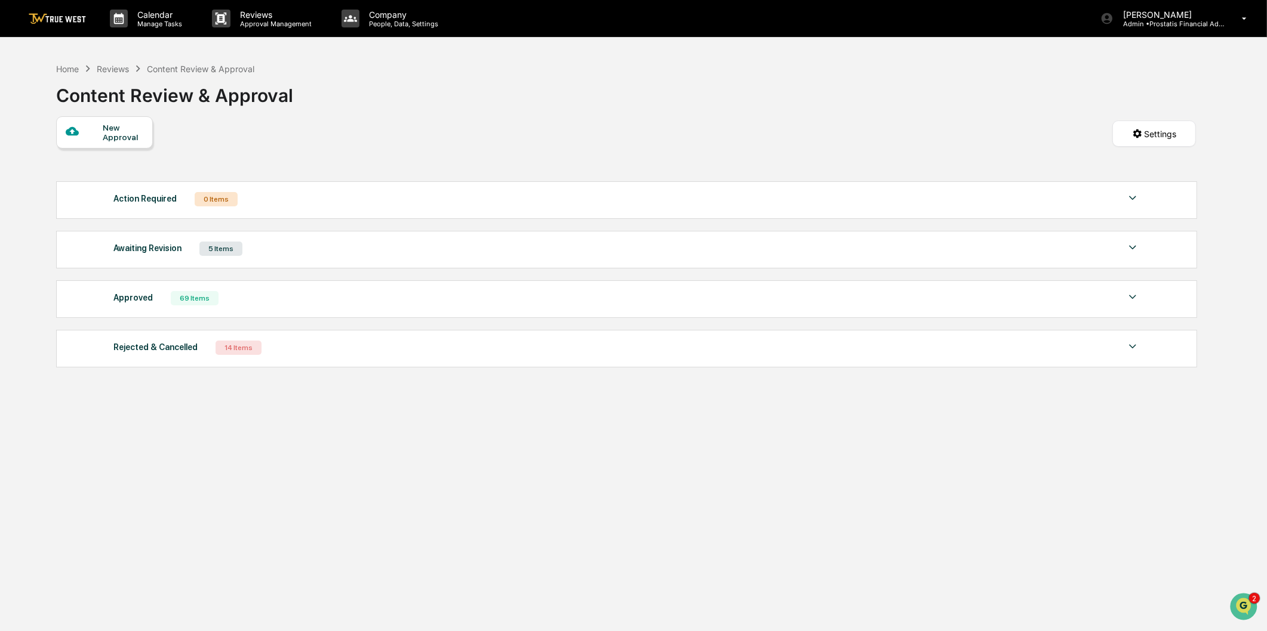
click at [162, 202] on div "Action Required" at bounding box center [144, 199] width 63 height 16
